Goal: Task Accomplishment & Management: Use online tool/utility

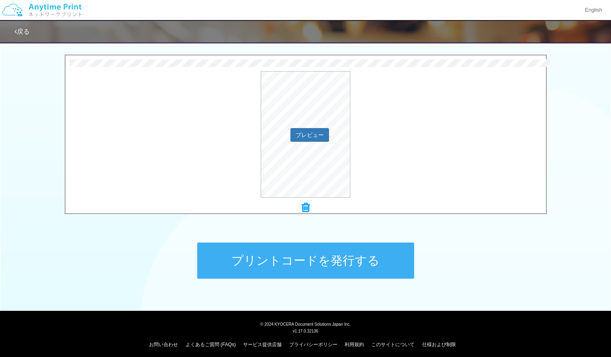
scroll to position [254, 0]
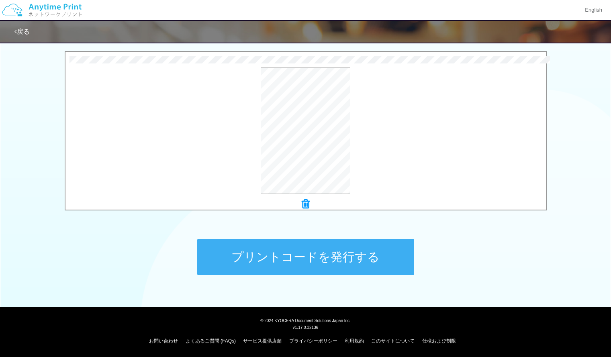
click at [345, 259] on button "プリントコードを発行する" at bounding box center [305, 257] width 217 height 36
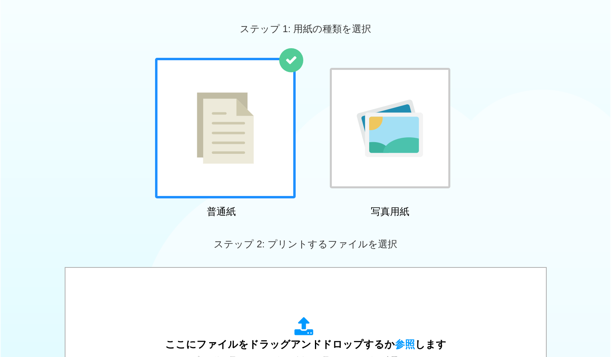
scroll to position [216, 0]
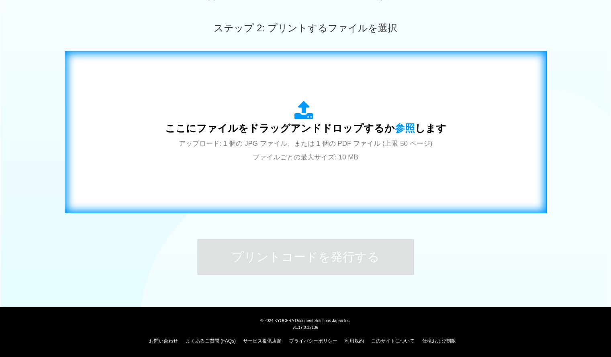
click at [333, 129] on span "ここにファイルをドラッグアンドドロップするか 参照 します" at bounding box center [305, 127] width 281 height 11
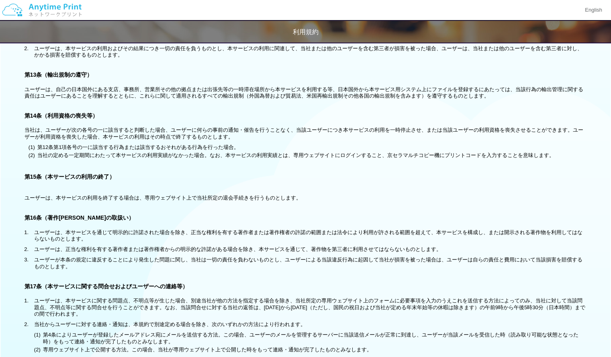
scroll to position [1475, 0]
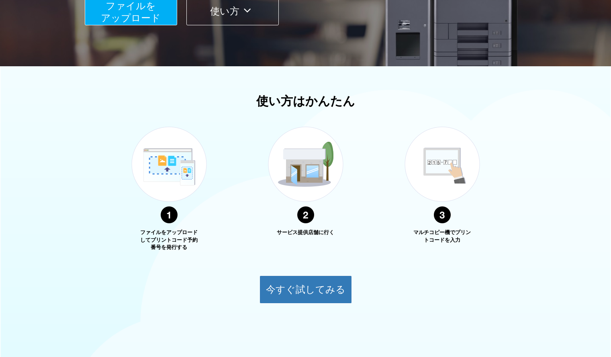
scroll to position [214, 0]
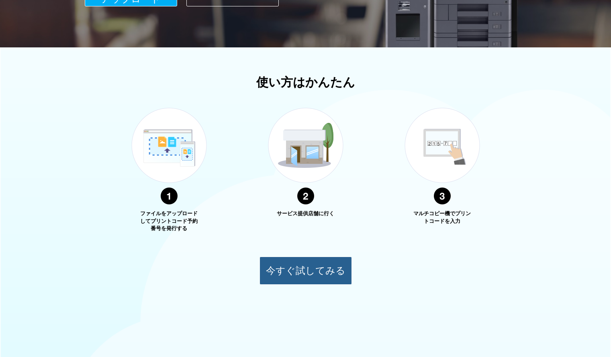
click at [315, 281] on button "今すぐ試してみる" at bounding box center [305, 271] width 92 height 28
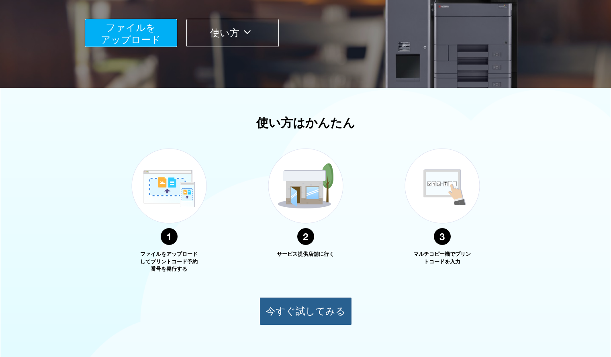
scroll to position [173, 0]
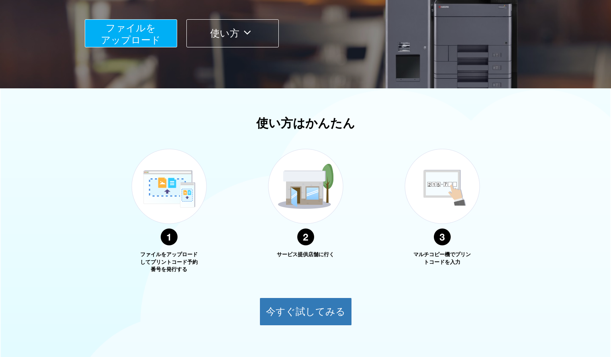
click at [159, 34] on span "ファイルを ​​アップロード" at bounding box center [131, 33] width 60 height 23
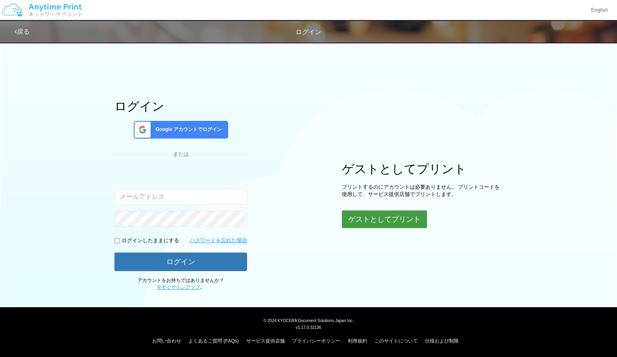
click at [380, 211] on button "ゲストとしてプリント" at bounding box center [384, 219] width 85 height 18
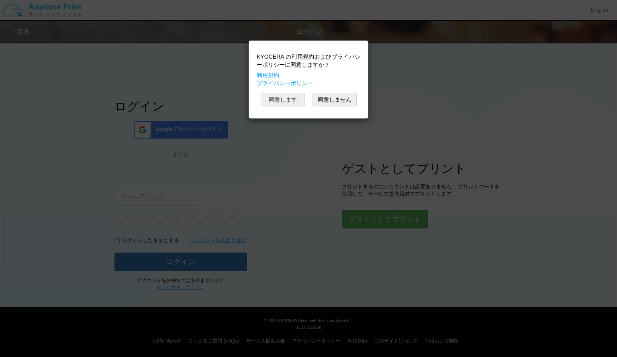
click at [285, 98] on button "同意します" at bounding box center [283, 100] width 44 height 14
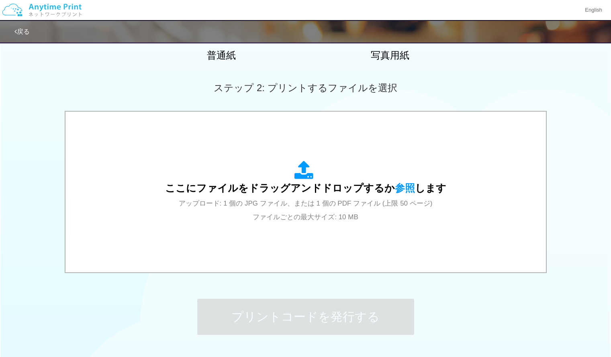
scroll to position [254, 0]
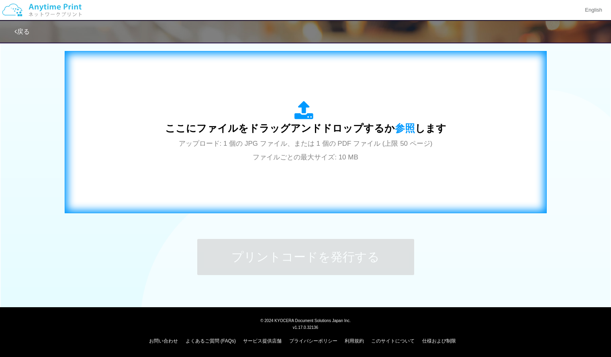
click at [375, 159] on div "ここにファイルをドラッグアンドドロップするか 参照 します アップロード: 1 個の JPG ファイル、または 1 個の PDF ファイル (上限 50 ペー…" at bounding box center [305, 132] width 281 height 63
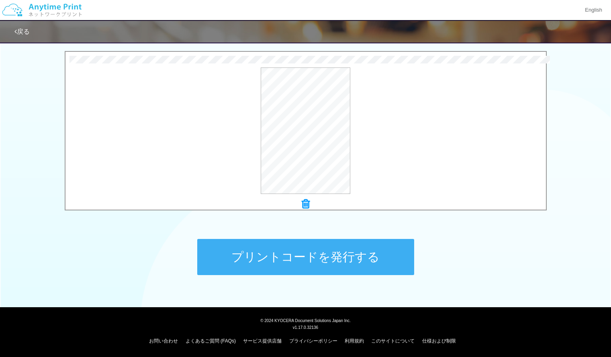
click at [265, 261] on button "プリントコードを発行する" at bounding box center [305, 257] width 217 height 36
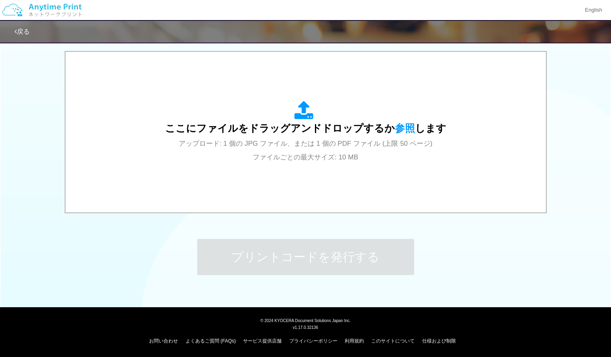
scroll to position [0, 0]
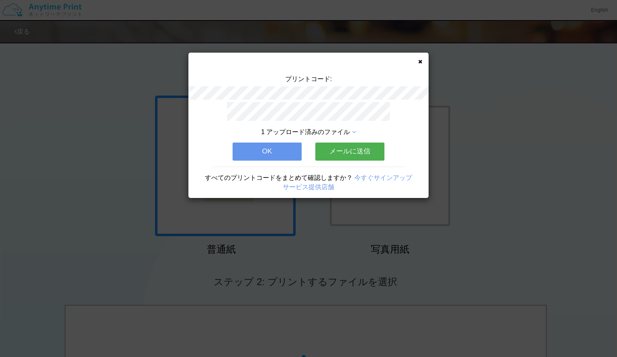
click at [279, 148] on button "OK" at bounding box center [266, 152] width 69 height 18
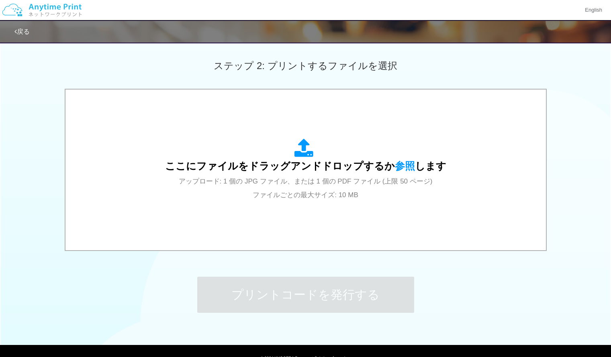
scroll to position [254, 0]
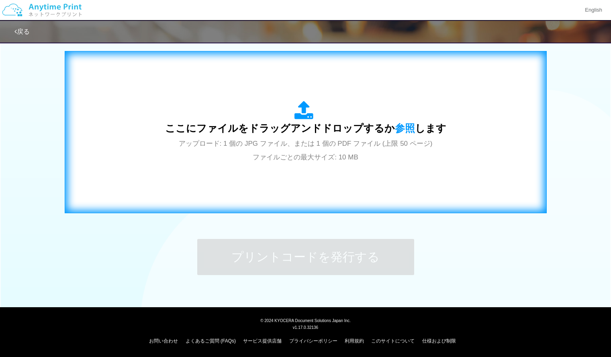
click at [320, 147] on span "アップロード: 1 個の JPG ファイル、または 1 個の PDF ファイル (上限 50 ページ) ファイルごとの最大サイズ: 10 MB" at bounding box center [306, 150] width 254 height 21
click at [296, 140] on span "アップロード: 1 個の JPG ファイル、または 1 個の PDF ファイル (上限 50 ページ) ファイルごとの最大サイズ: 10 MB" at bounding box center [306, 150] width 254 height 21
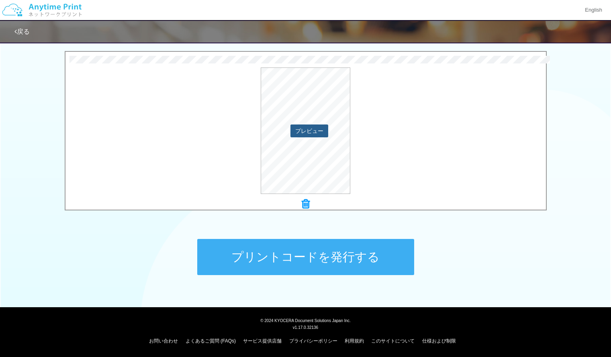
click at [311, 131] on button "プレビュー" at bounding box center [309, 130] width 38 height 13
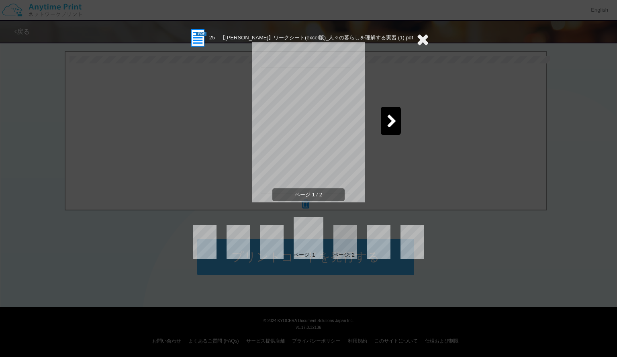
click at [424, 36] on icon at bounding box center [422, 39] width 12 height 16
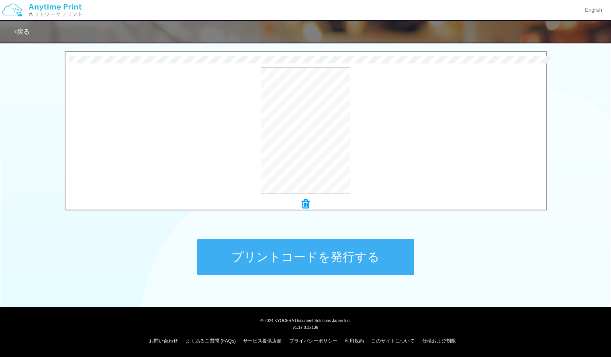
click at [277, 261] on button "プリントコードを発行する" at bounding box center [305, 257] width 217 height 36
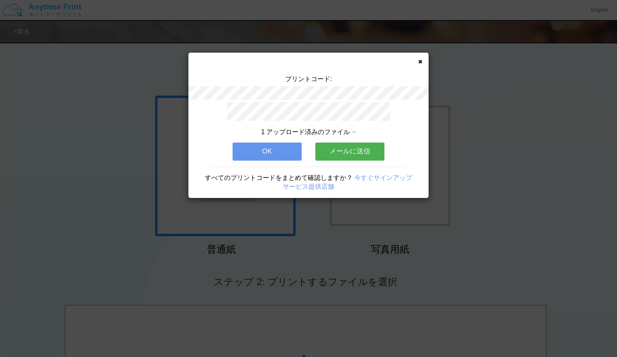
click at [277, 261] on div "プリントコード: 1 アップロード済みのファイル OK メールに送信 すべてのプリントコードをまとめて確認しますか？ 今すぐサインアップ サービス提供店舗" at bounding box center [308, 178] width 617 height 357
